Goal: Register for event/course

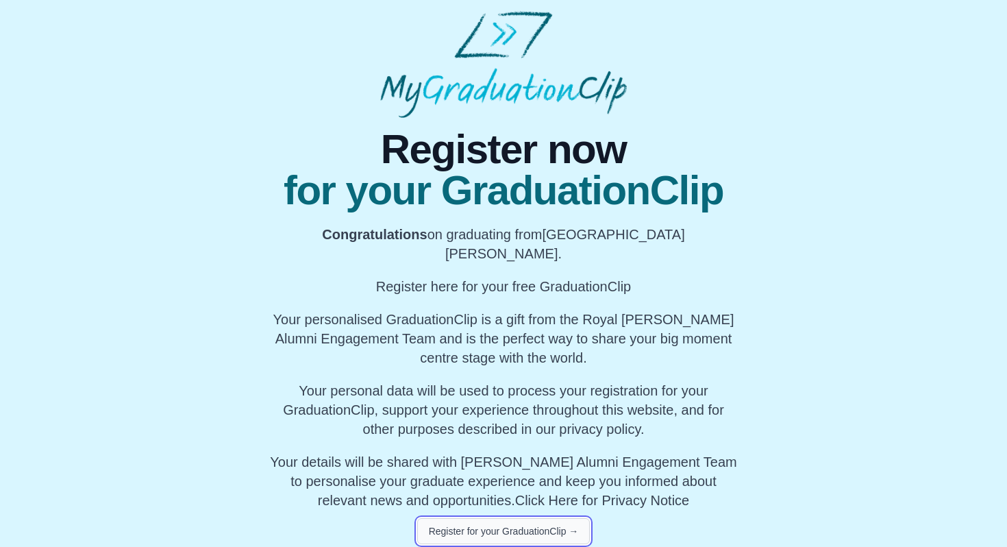
click at [492, 521] on button "Register for your GraduationClip →" at bounding box center [503, 531] width 173 height 26
click at [487, 518] on button "Register for your GraduationClip →" at bounding box center [503, 531] width 173 height 26
